Goal: Information Seeking & Learning: Learn about a topic

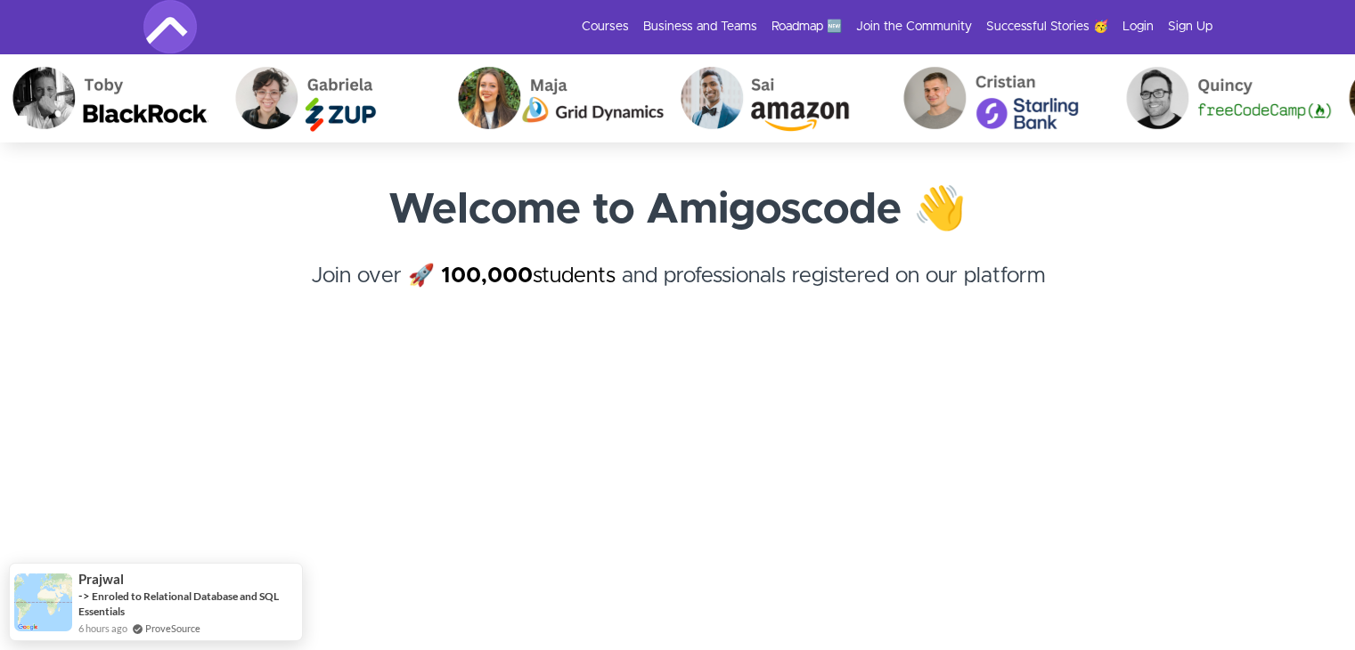
drag, startPoint x: 654, startPoint y: 21, endPoint x: 641, endPoint y: 21, distance: 13.4
click at [654, 21] on link "Business and Teams" at bounding box center [700, 27] width 114 height 18
click at [618, 22] on link "Courses" at bounding box center [605, 27] width 47 height 18
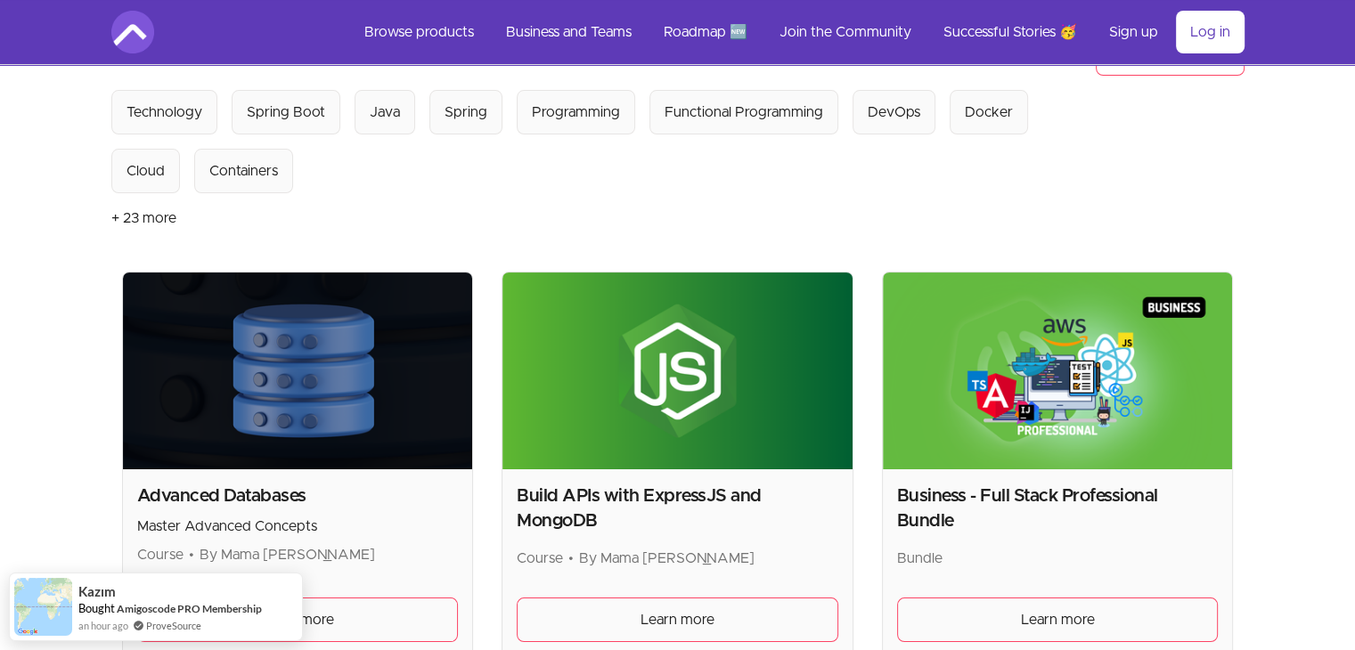
scroll to position [89, 0]
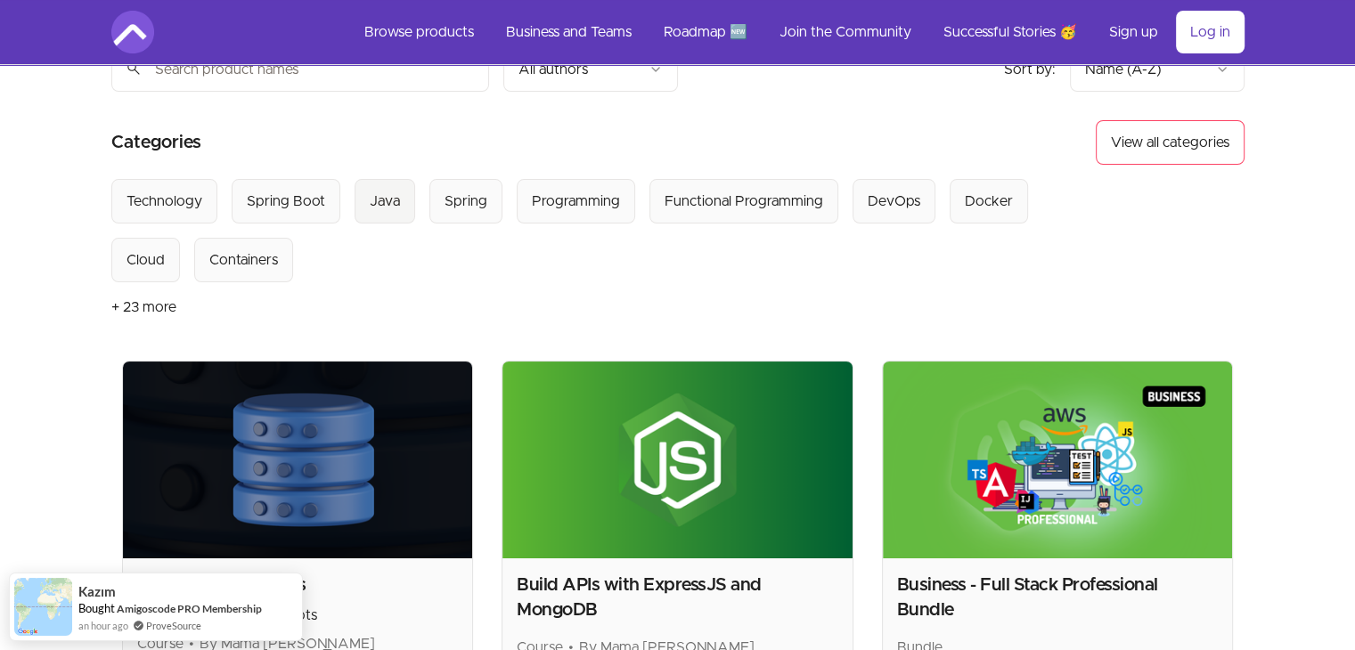
click at [394, 199] on div "Java" at bounding box center [385, 201] width 30 height 21
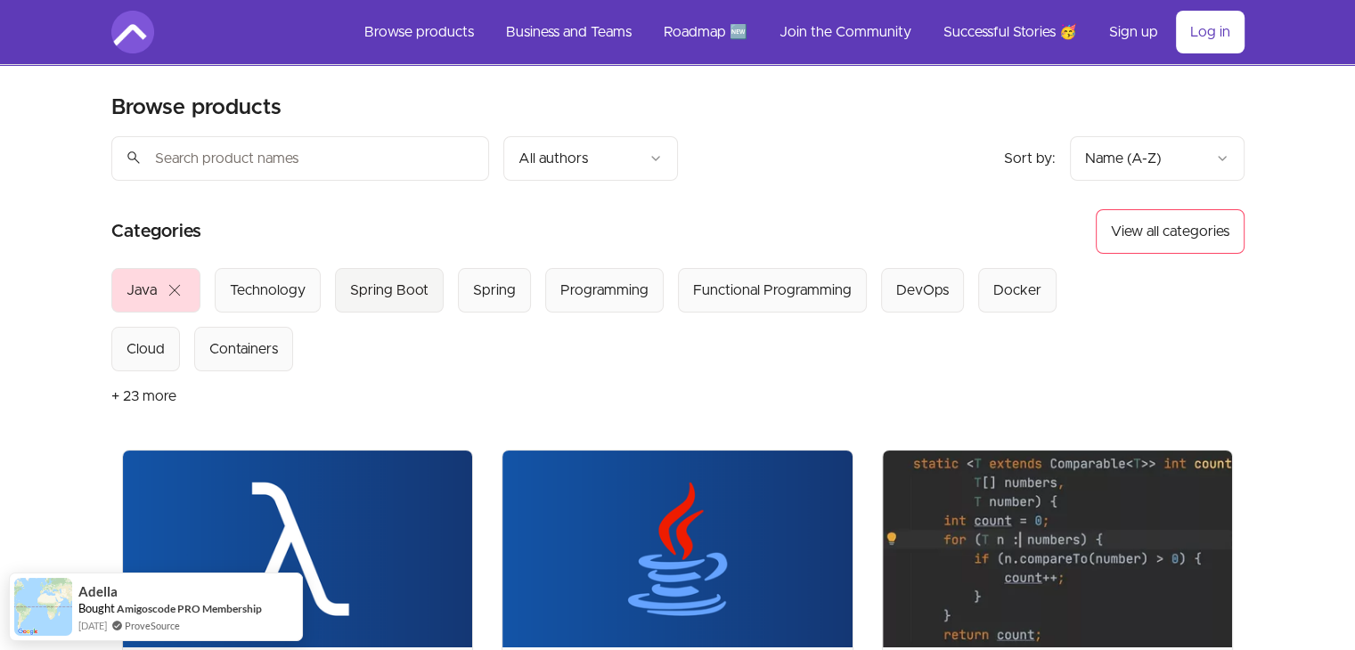
click at [369, 290] on div "Spring Boot" at bounding box center [389, 290] width 78 height 21
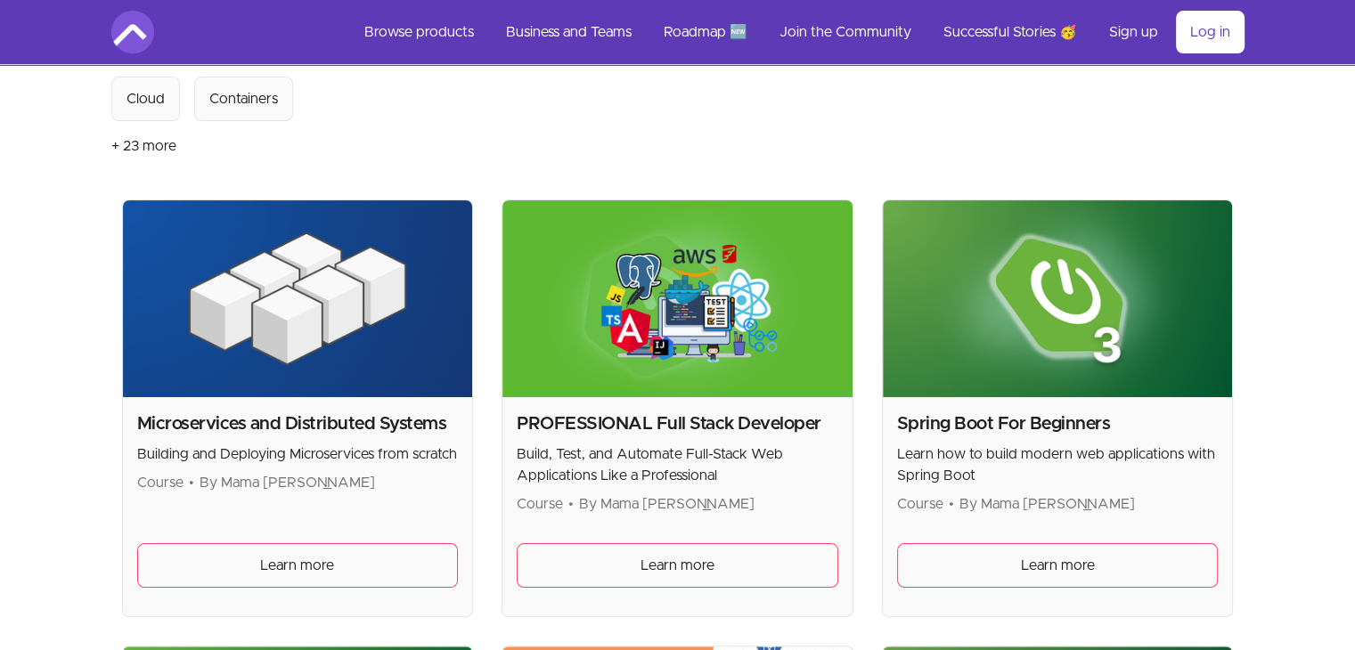
scroll to position [535, 0]
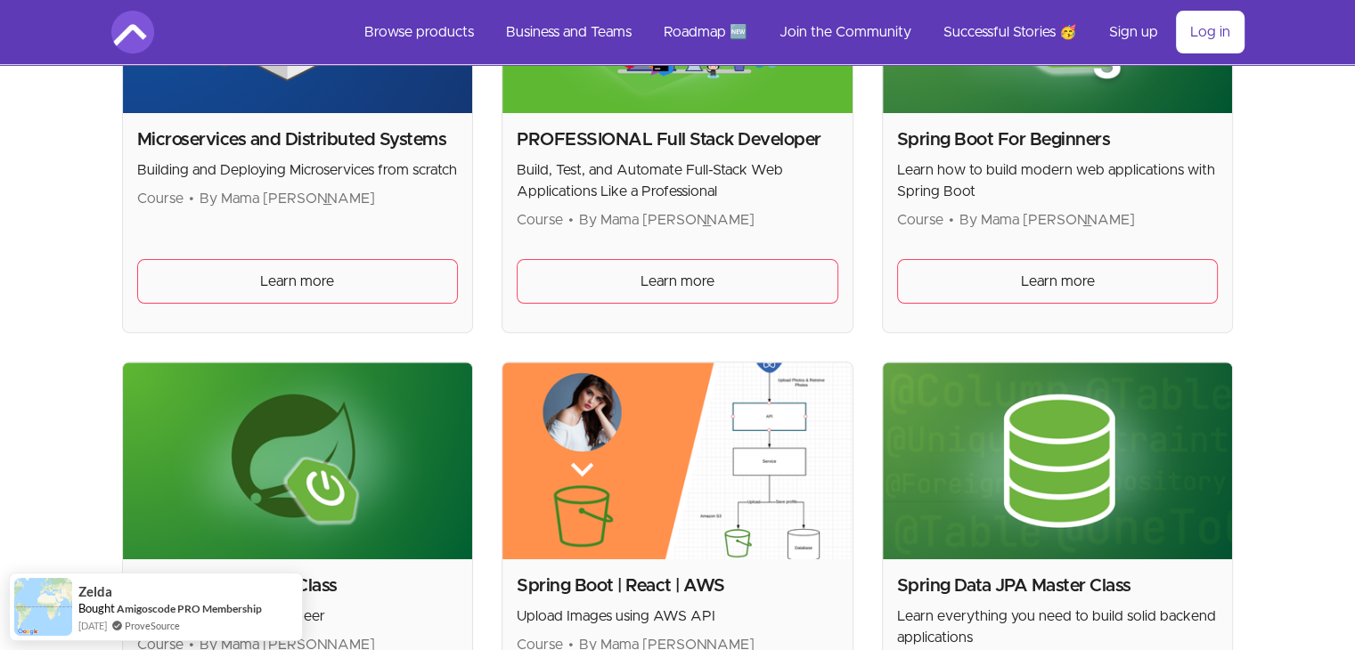
click at [657, 140] on h2 "PROFESSIONAL Full Stack Developer" at bounding box center [678, 139] width 322 height 25
click at [666, 272] on span "Learn more" at bounding box center [678, 281] width 74 height 21
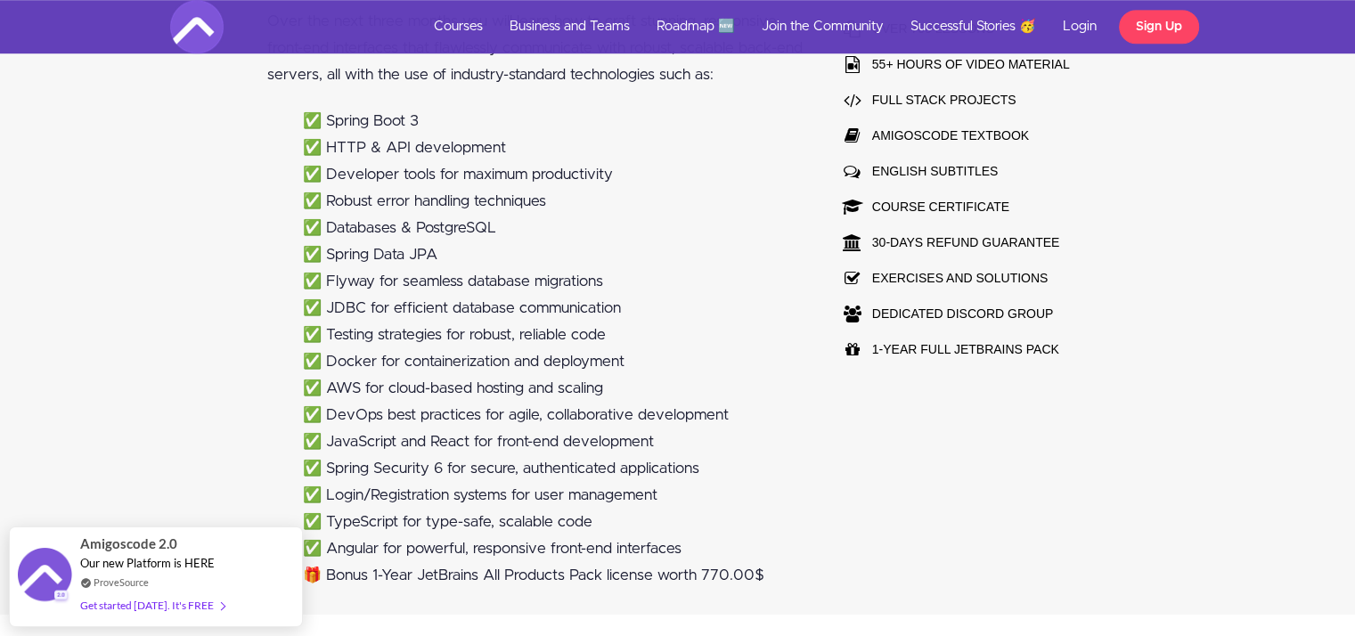
scroll to position [1069, 0]
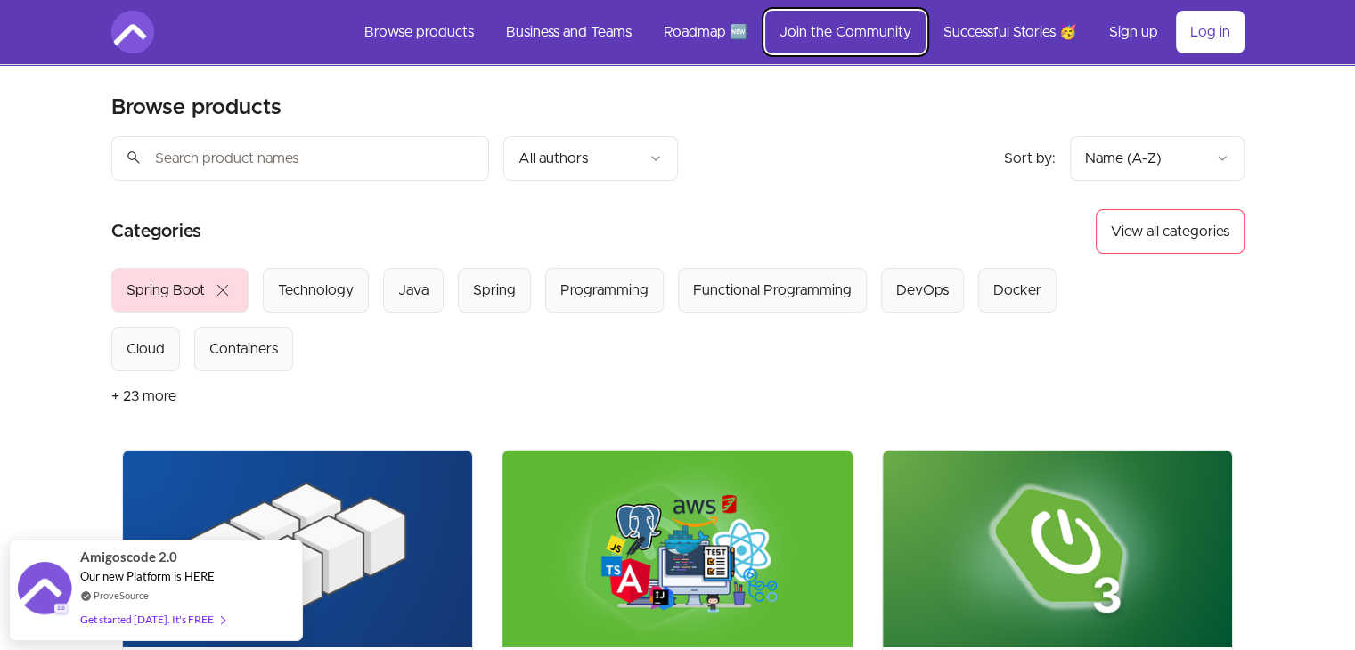
click at [827, 29] on link "Join the Community" at bounding box center [845, 32] width 160 height 43
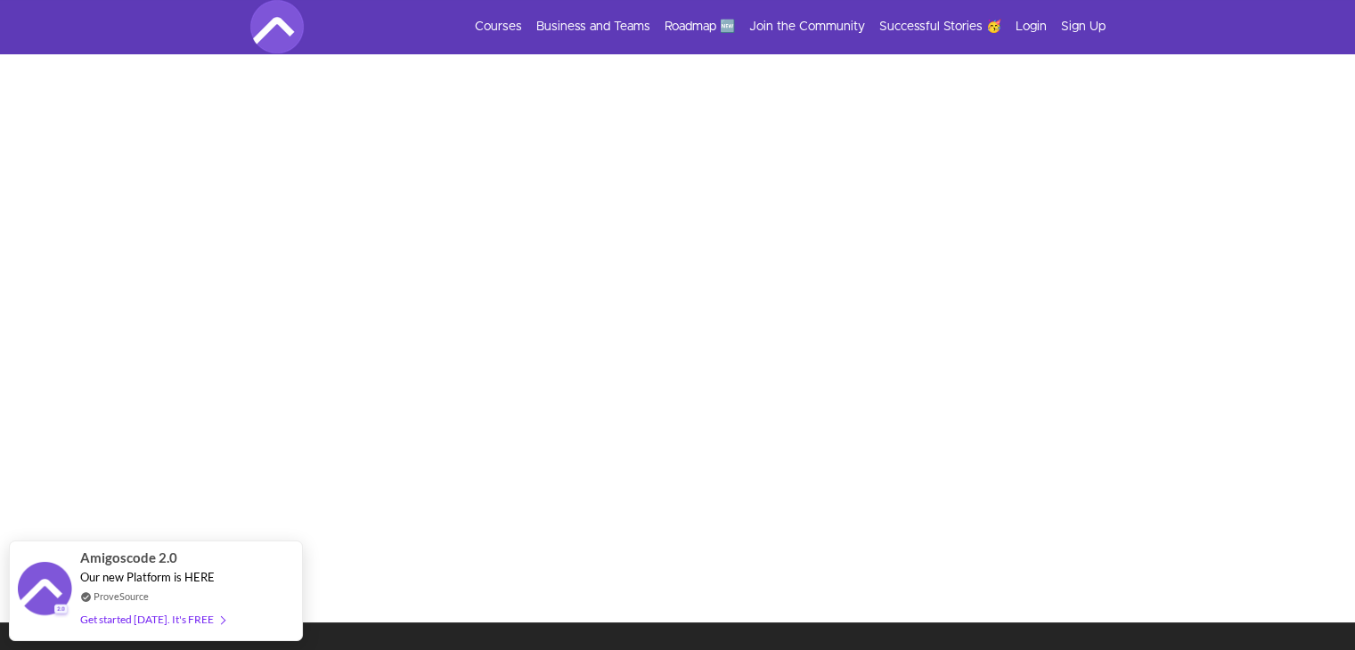
scroll to position [89, 0]
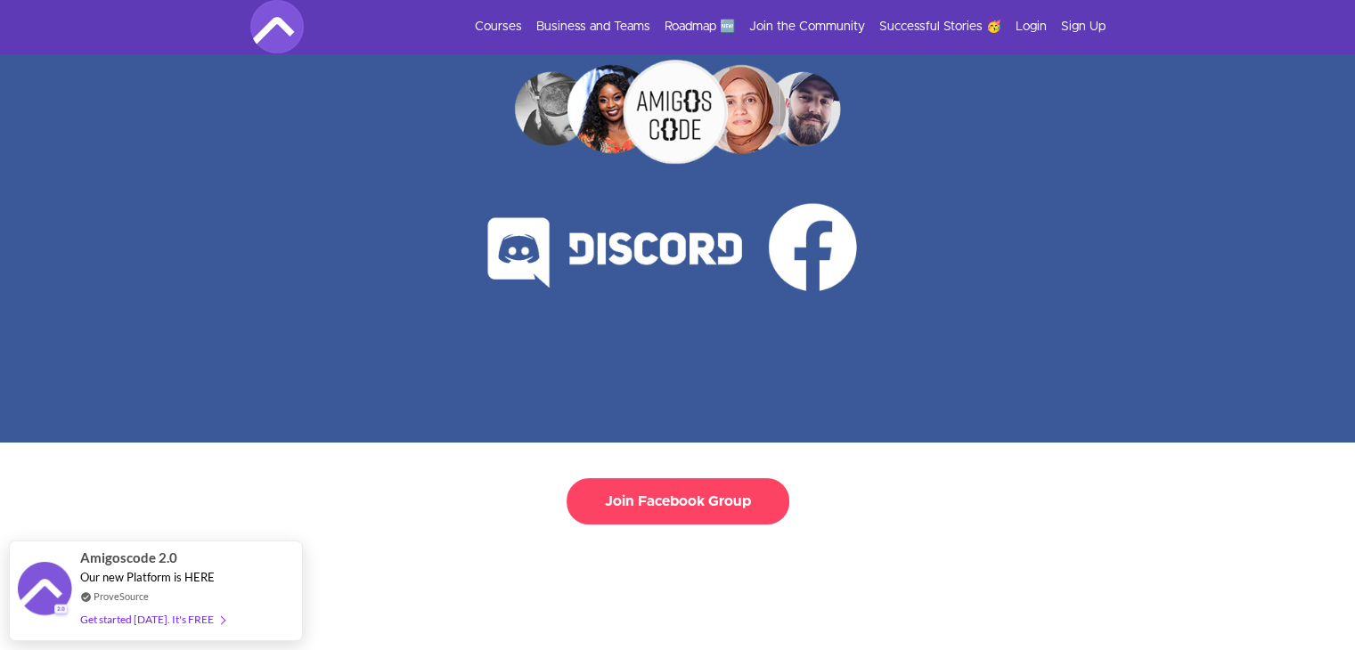
click at [270, 22] on img at bounding box center [276, 26] width 53 height 53
